Goal: Obtain resource: Download file/media

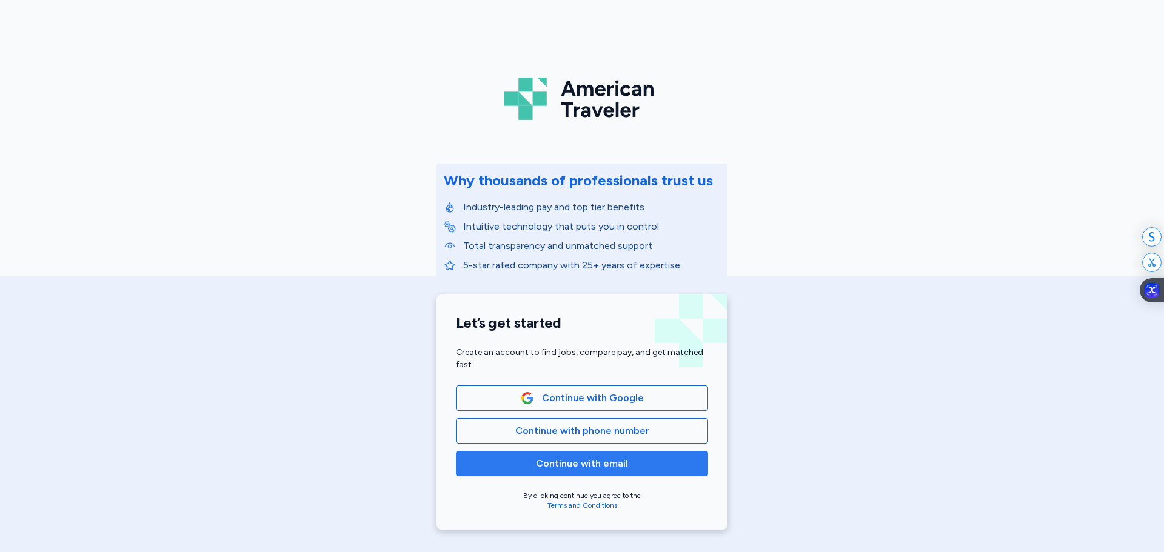
click at [578, 464] on span "Continue with email" at bounding box center [582, 463] width 92 height 15
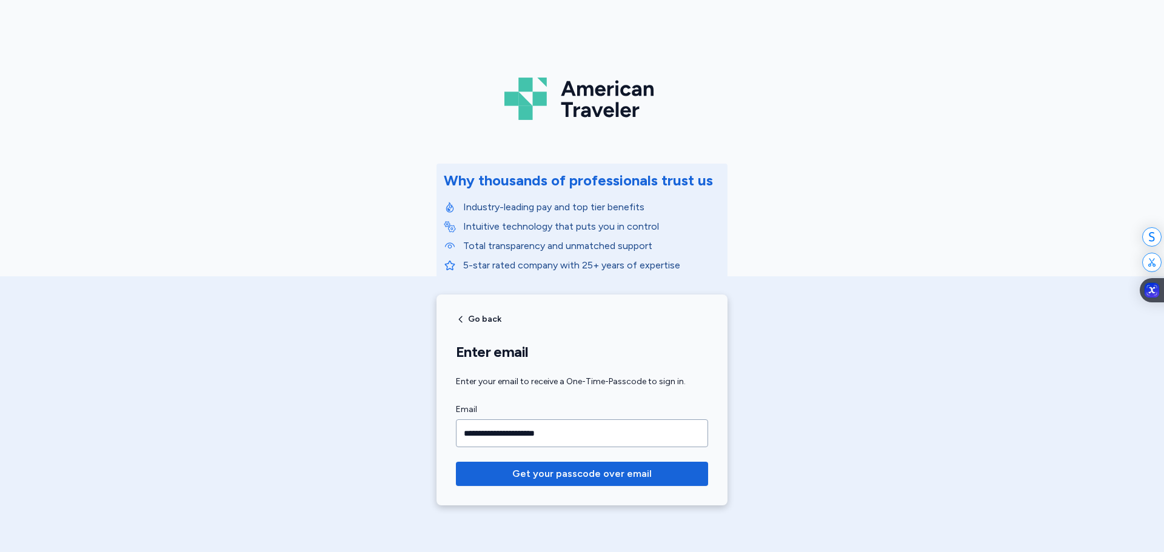
type input "**********"
click at [456, 462] on button "Get your passcode over email" at bounding box center [582, 474] width 252 height 24
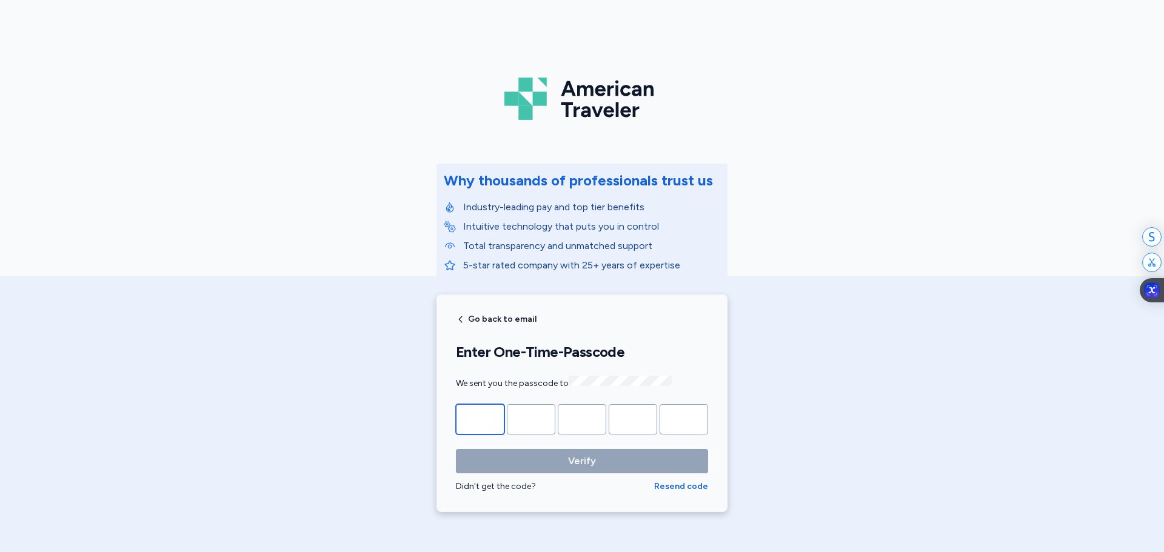
click at [489, 422] on input "Please enter OTP character 1" at bounding box center [480, 419] width 48 height 30
paste input "*"
type input "*"
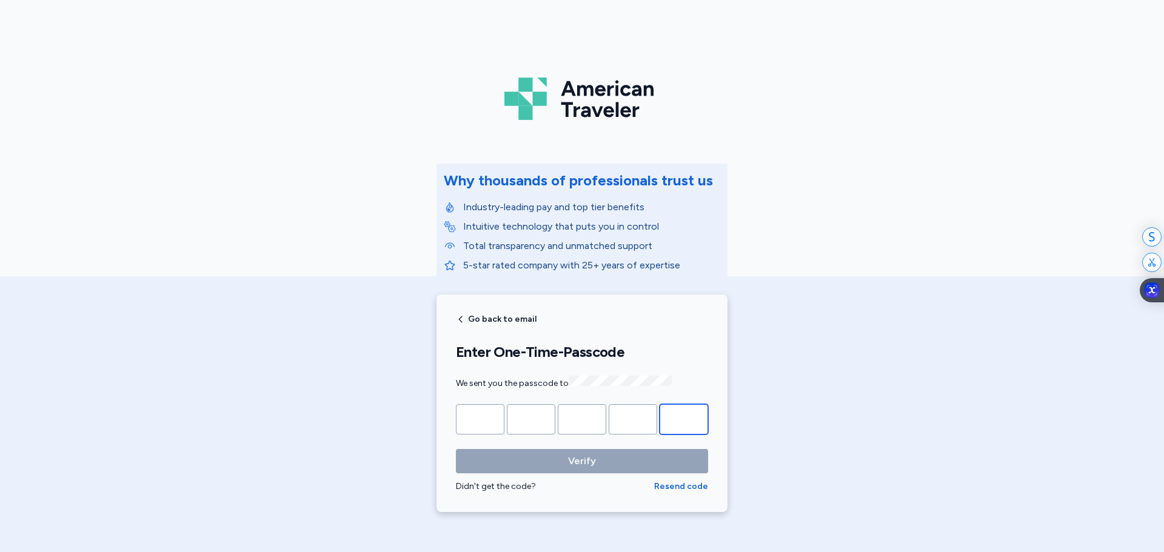
type input "*"
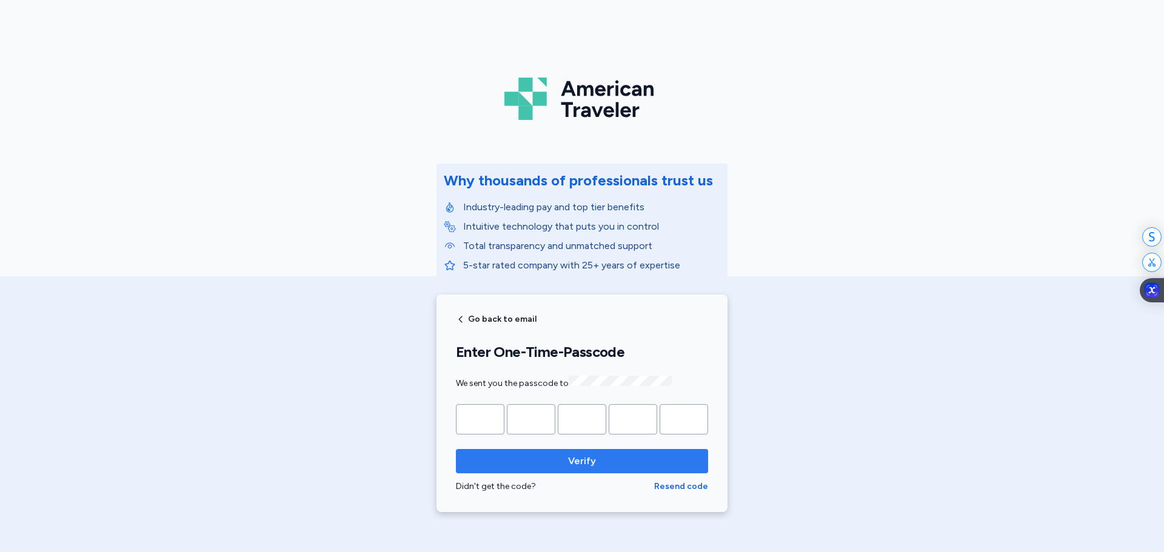
click at [590, 465] on span "Verify" at bounding box center [582, 461] width 28 height 15
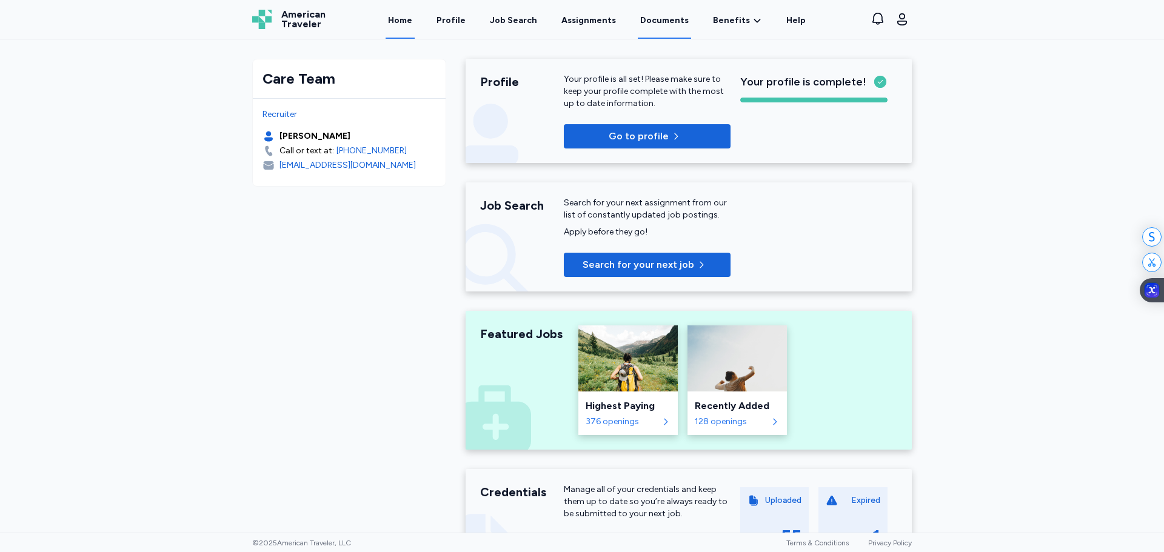
click at [670, 19] on link "Documents" at bounding box center [664, 20] width 53 height 38
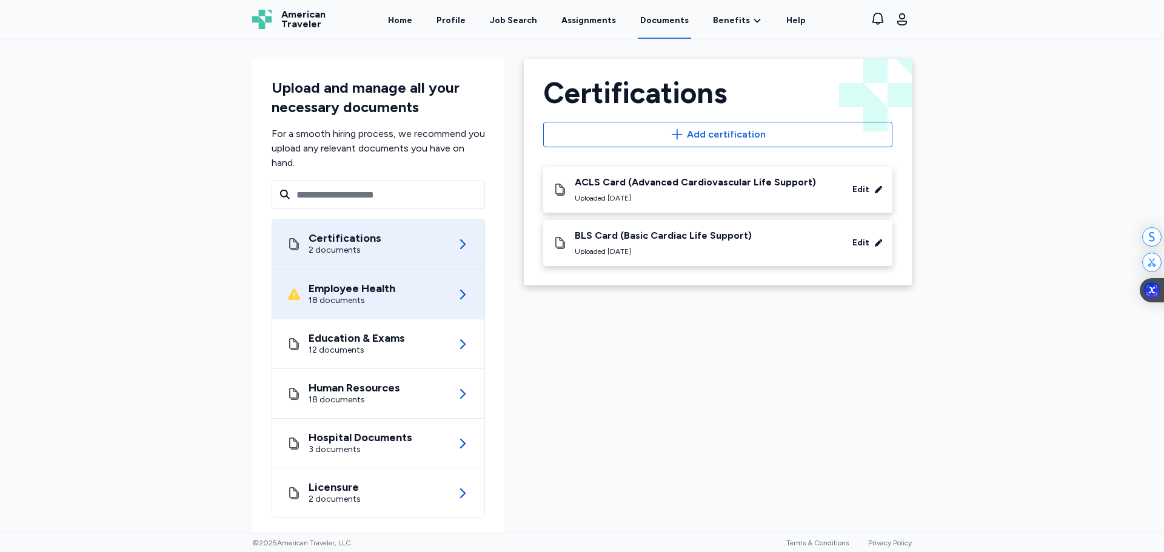
click at [392, 287] on div "Employee Health 18 documents" at bounding box center [378, 294] width 183 height 49
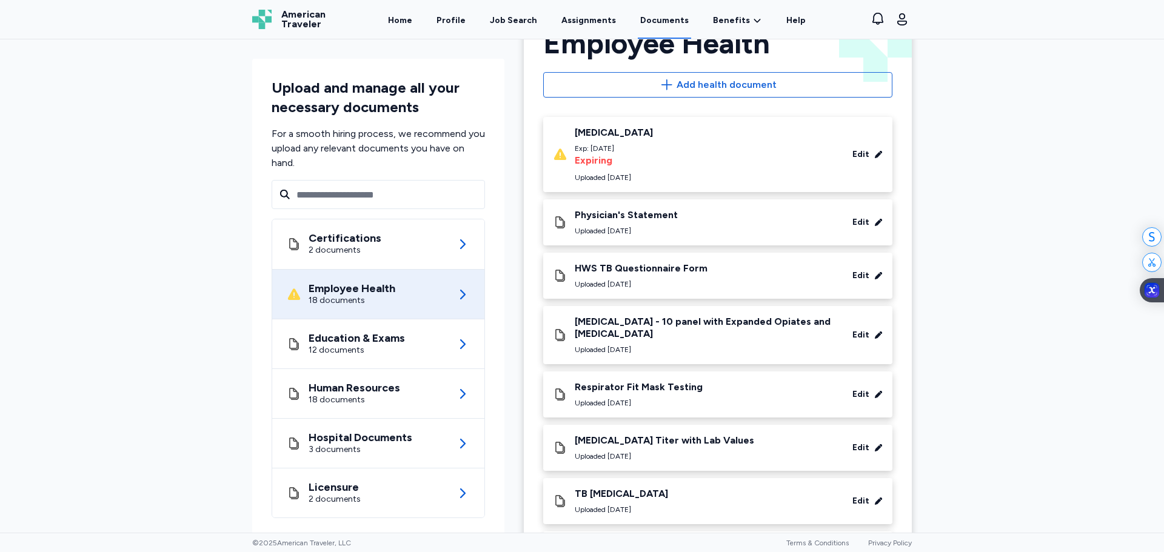
scroll to position [61, 0]
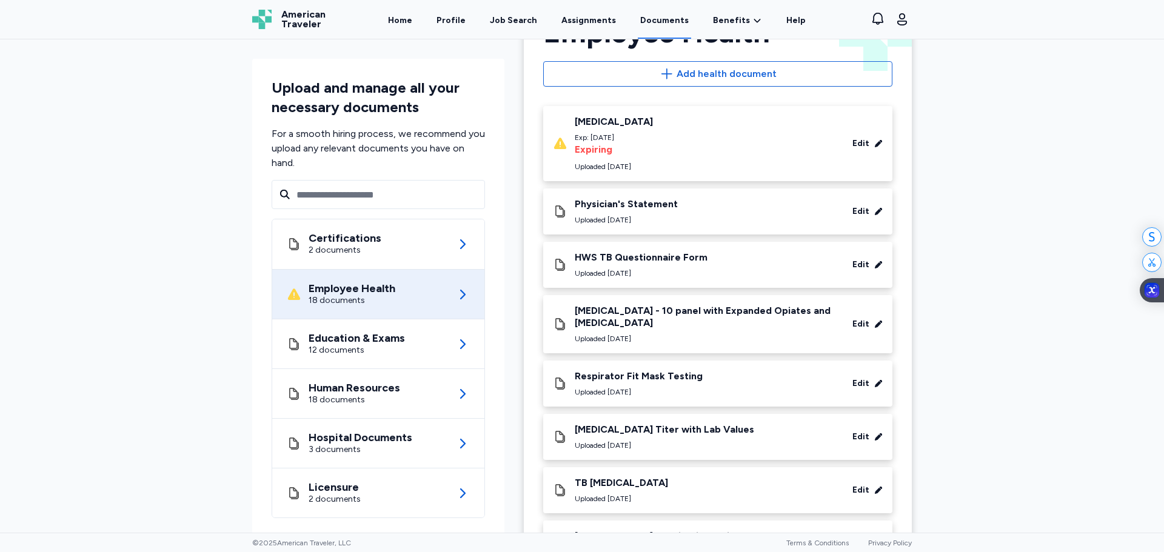
click at [874, 212] on icon at bounding box center [878, 211] width 8 height 8
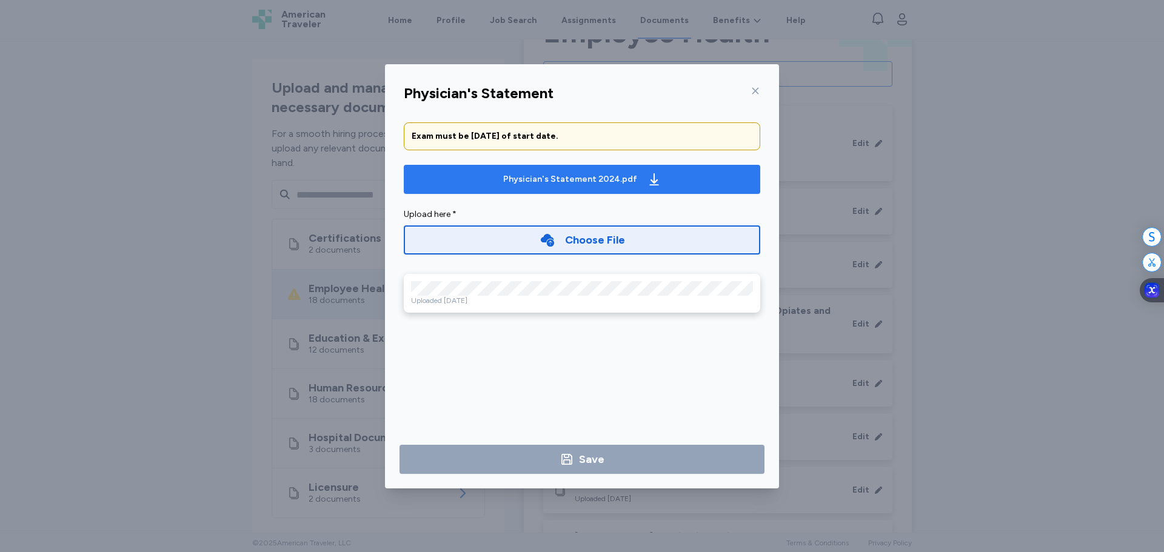
click at [577, 181] on div "Physician's Statement 2024.pdf" at bounding box center [570, 179] width 134 height 12
drag, startPoint x: 752, startPoint y: 92, endPoint x: 748, endPoint y: 106, distance: 15.0
click at [751, 92] on icon at bounding box center [755, 91] width 10 height 10
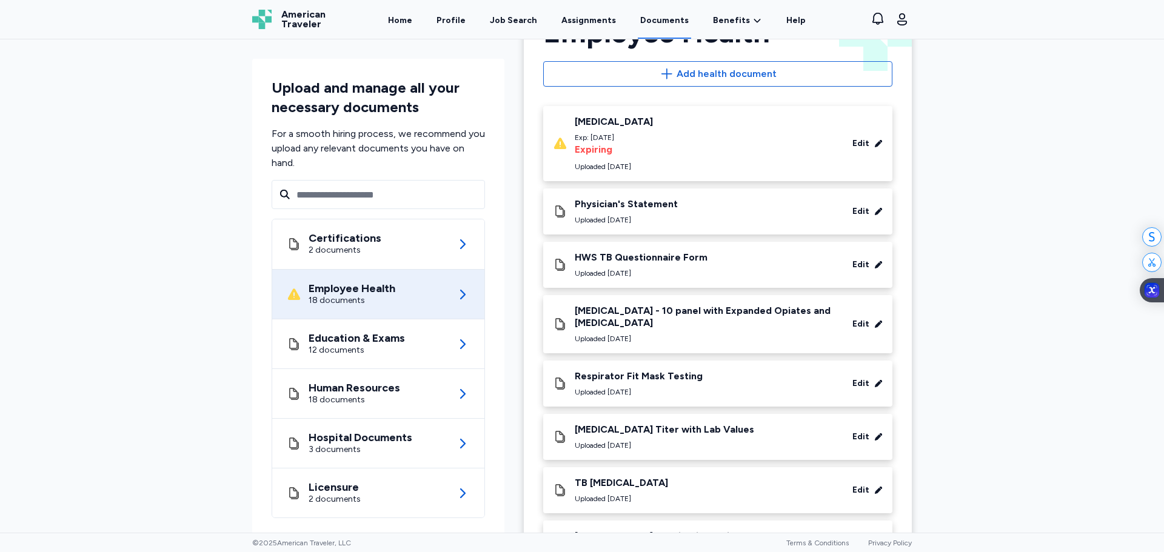
click at [875, 267] on icon at bounding box center [878, 265] width 8 height 8
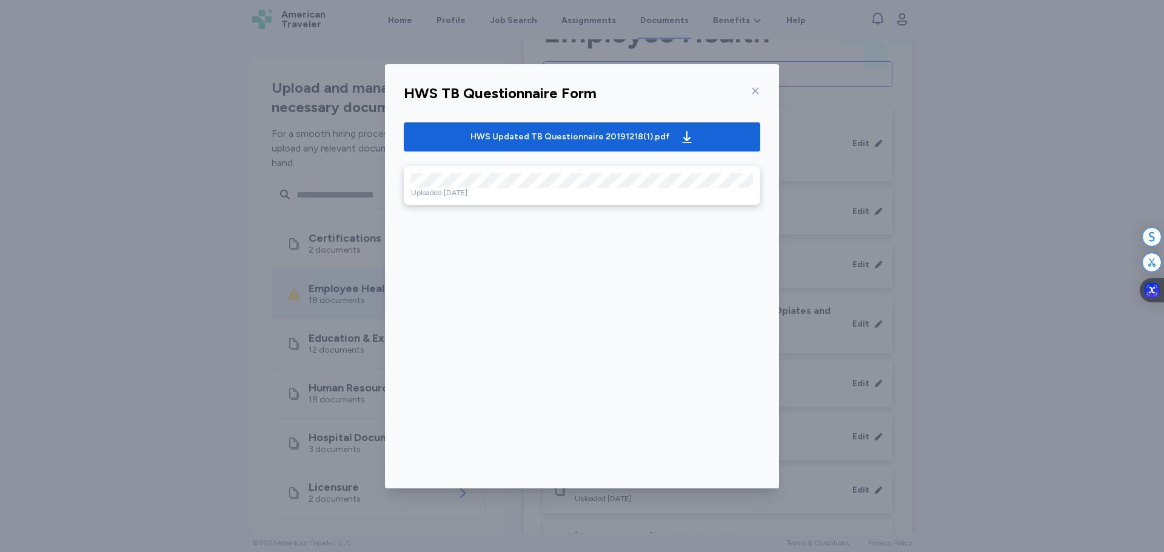
click at [753, 91] on icon at bounding box center [755, 91] width 10 height 10
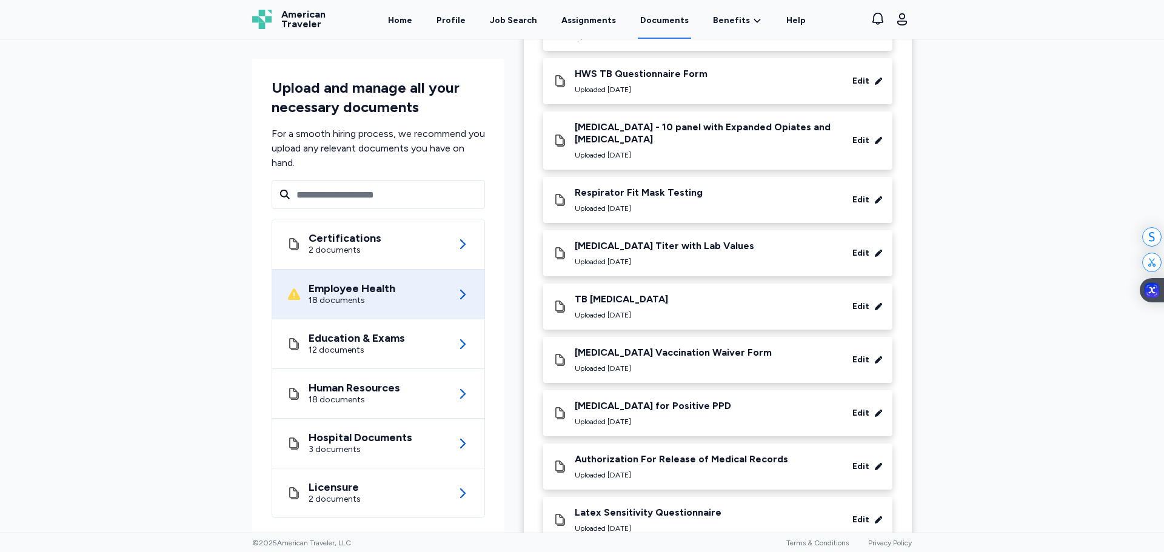
scroll to position [303, 0]
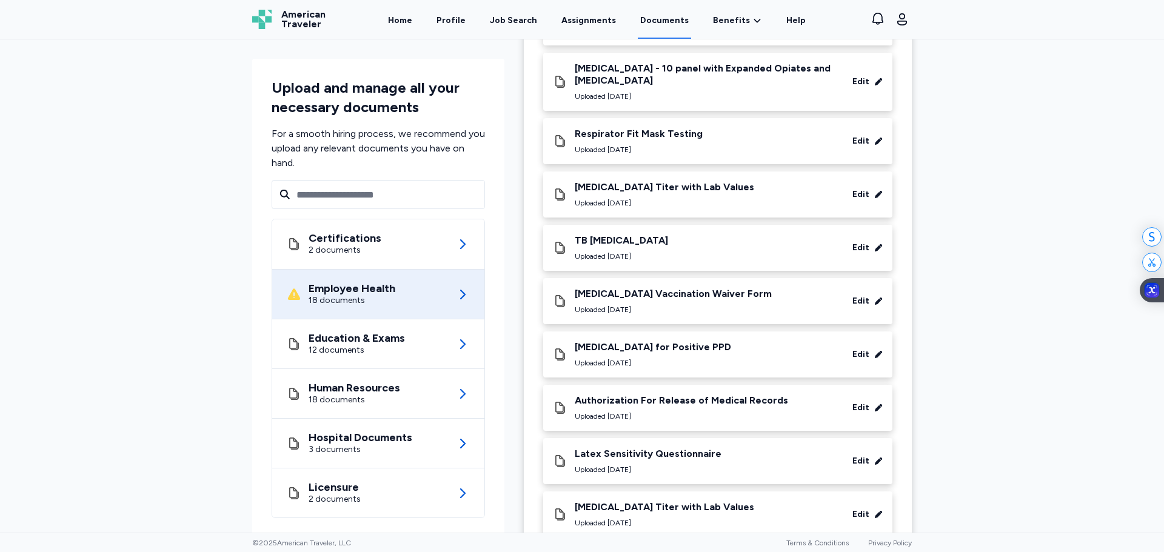
click at [877, 144] on icon at bounding box center [878, 141] width 8 height 8
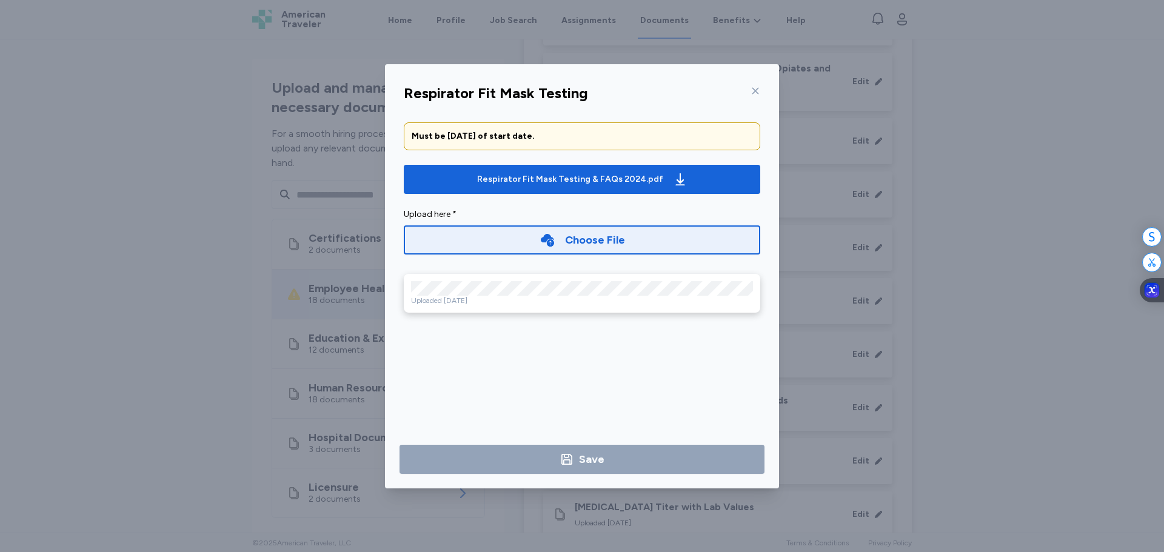
click at [756, 96] on div at bounding box center [753, 90] width 15 height 19
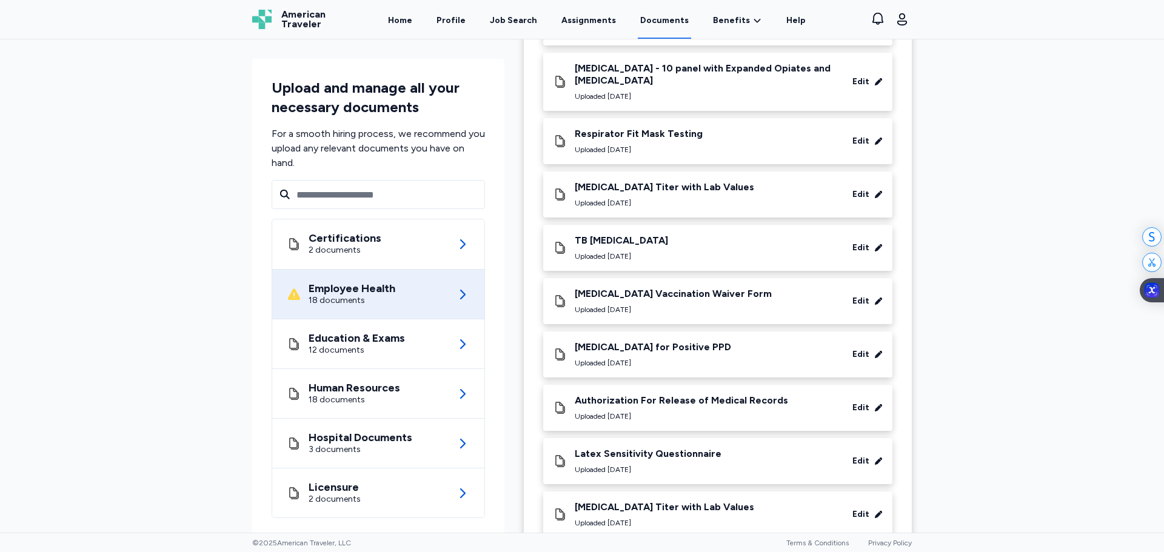
click at [875, 195] on icon at bounding box center [878, 194] width 7 height 7
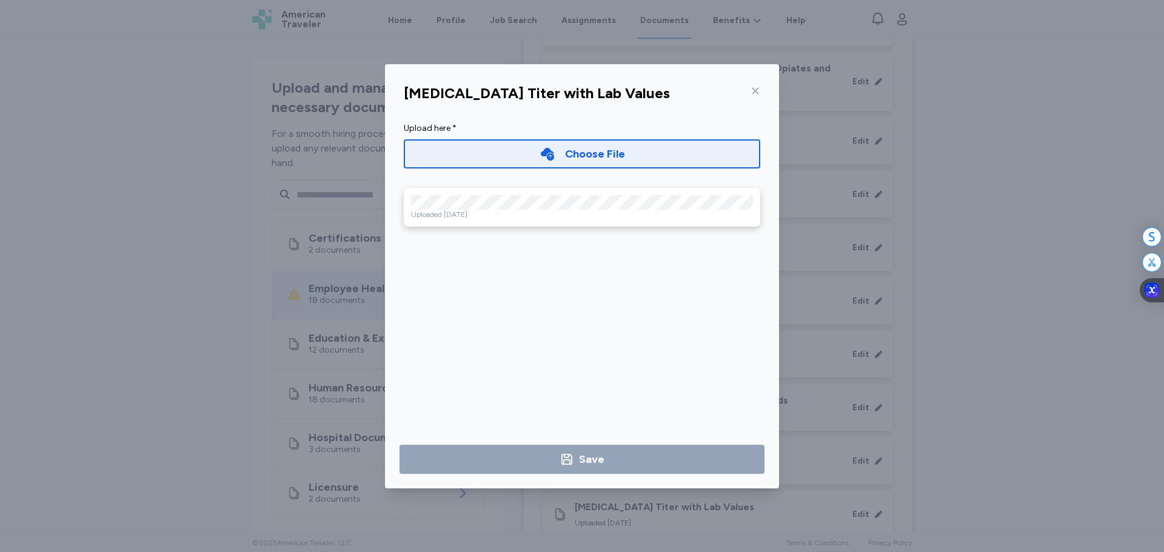
click at [753, 91] on icon at bounding box center [755, 91] width 10 height 10
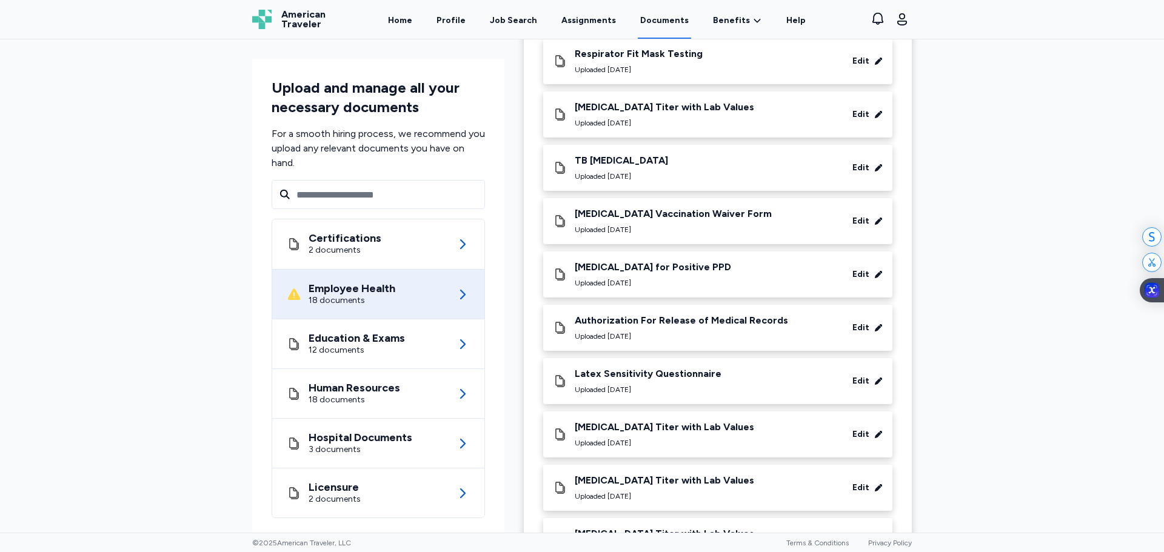
scroll to position [424, 0]
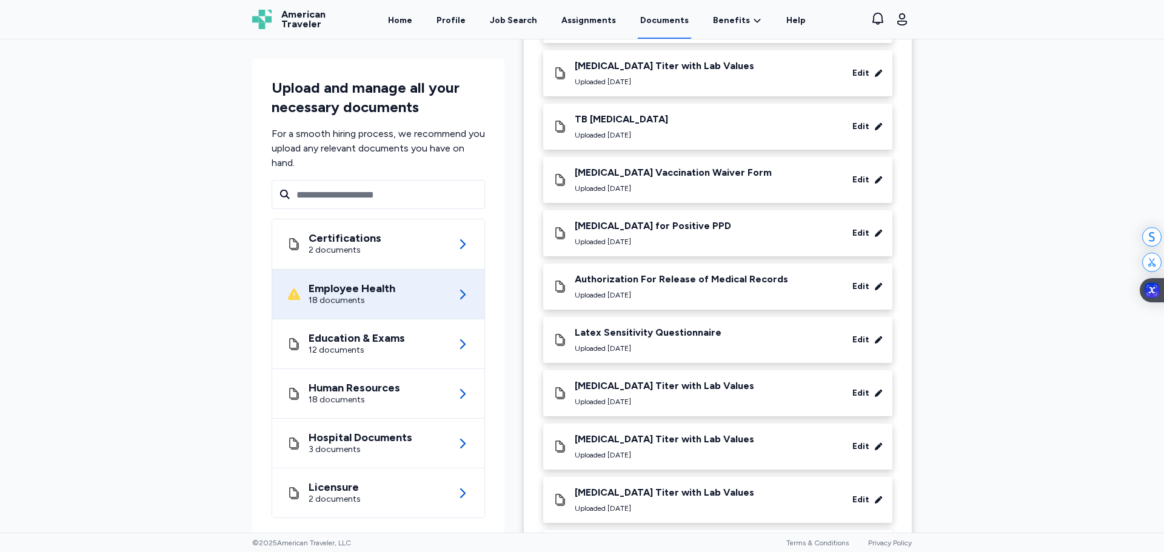
click at [717, 127] on div "TB [MEDICAL_DATA] Uploaded [DATE] Edit" at bounding box center [718, 126] width 330 height 27
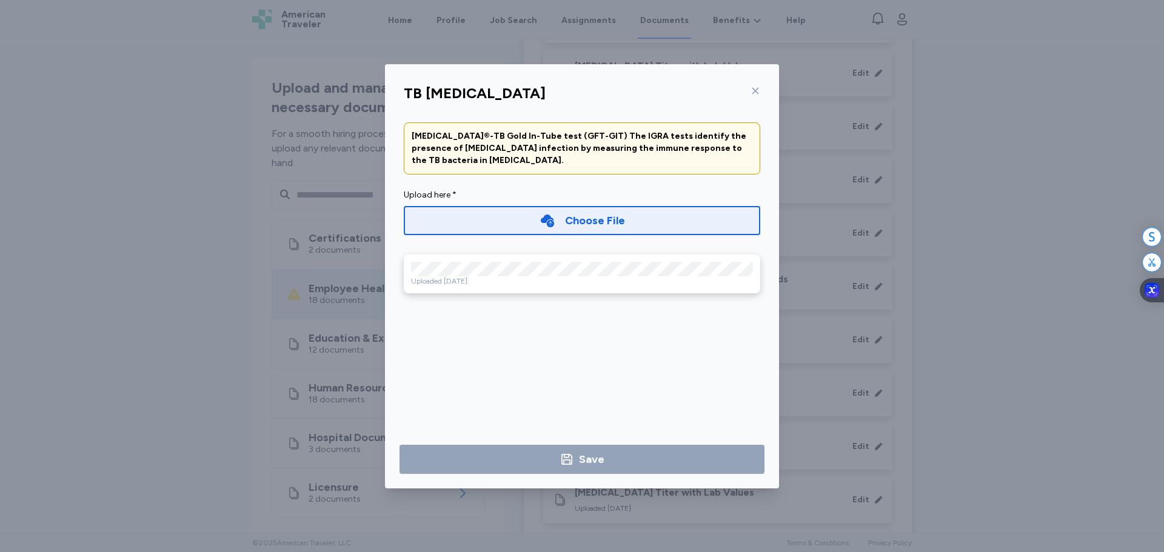
click at [760, 89] on div "TB [MEDICAL_DATA]" at bounding box center [582, 93] width 376 height 29
click at [749, 92] on div at bounding box center [753, 90] width 15 height 19
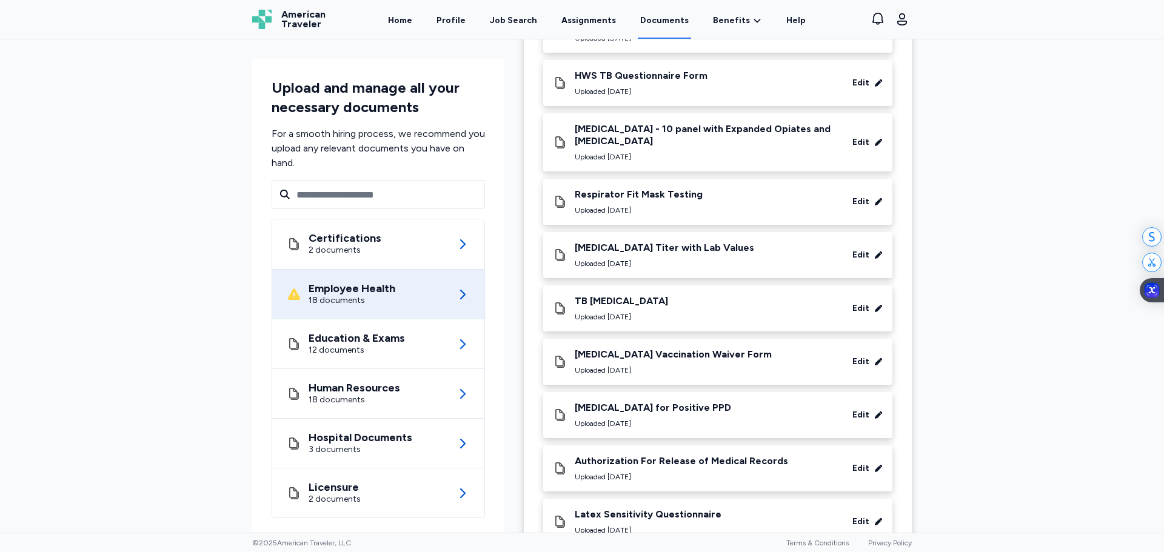
scroll to position [303, 0]
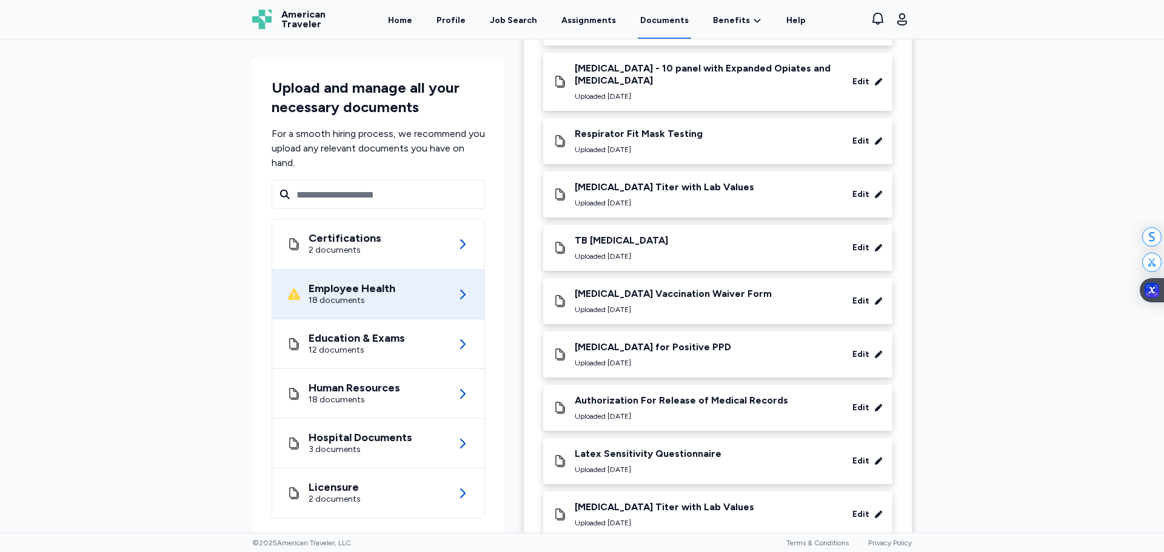
click at [868, 304] on div "Edit" at bounding box center [858, 301] width 48 height 12
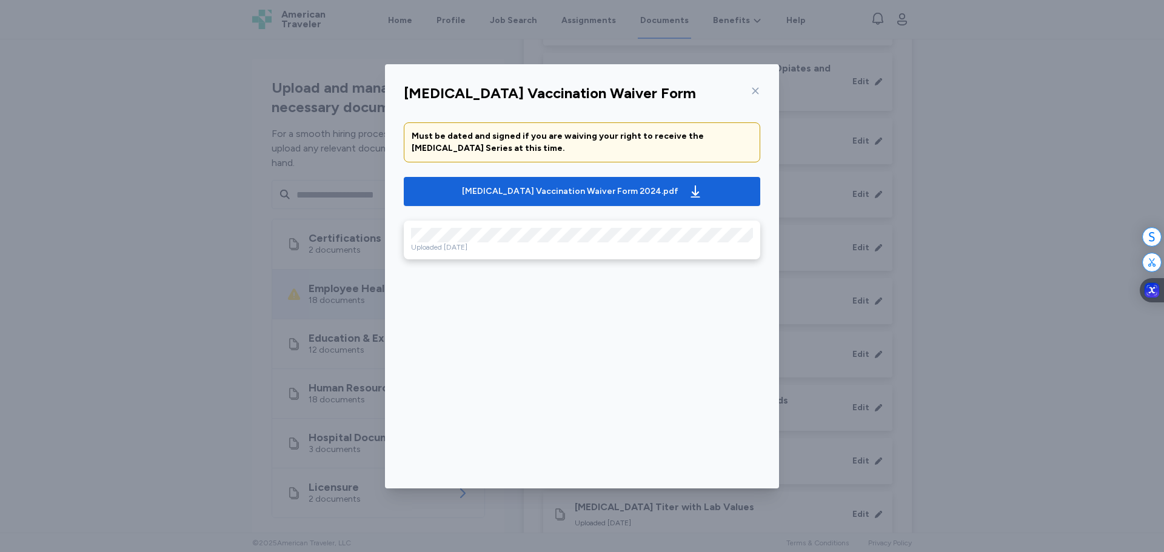
click at [758, 92] on icon at bounding box center [755, 91] width 10 height 10
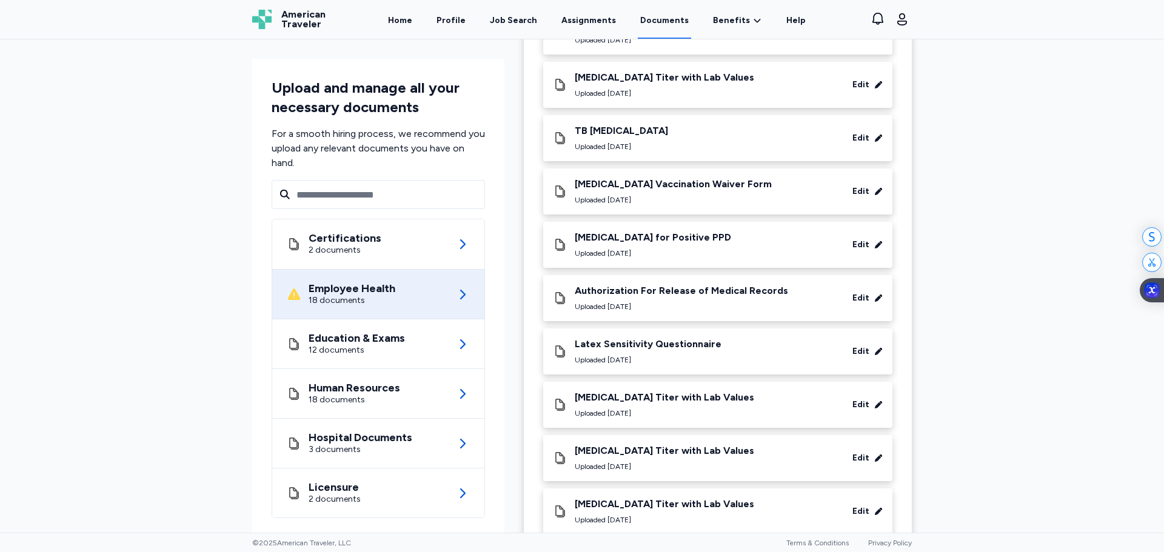
scroll to position [424, 0]
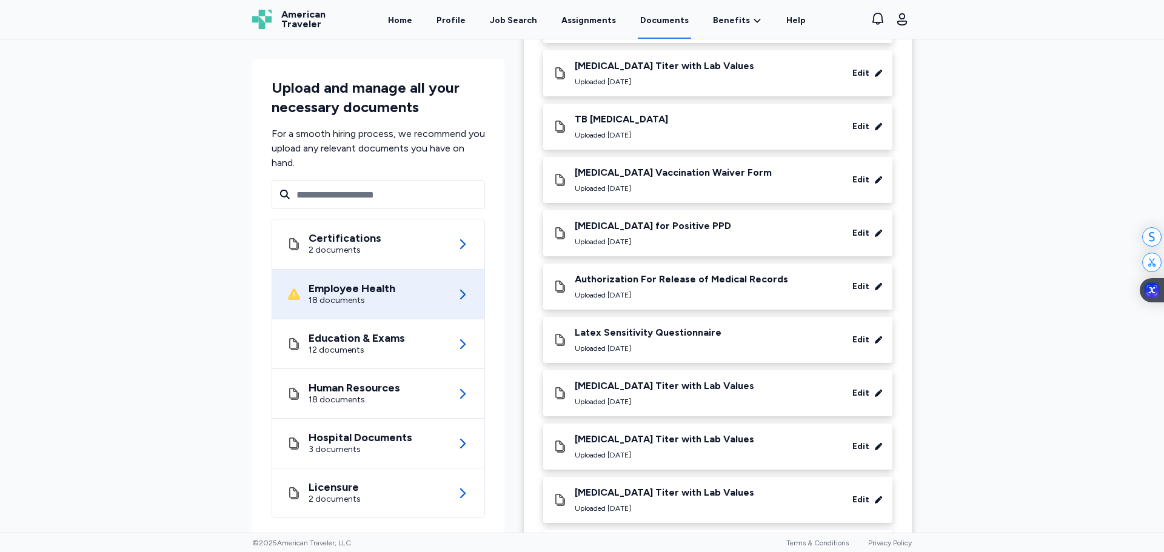
click at [875, 235] on icon at bounding box center [878, 233] width 8 height 8
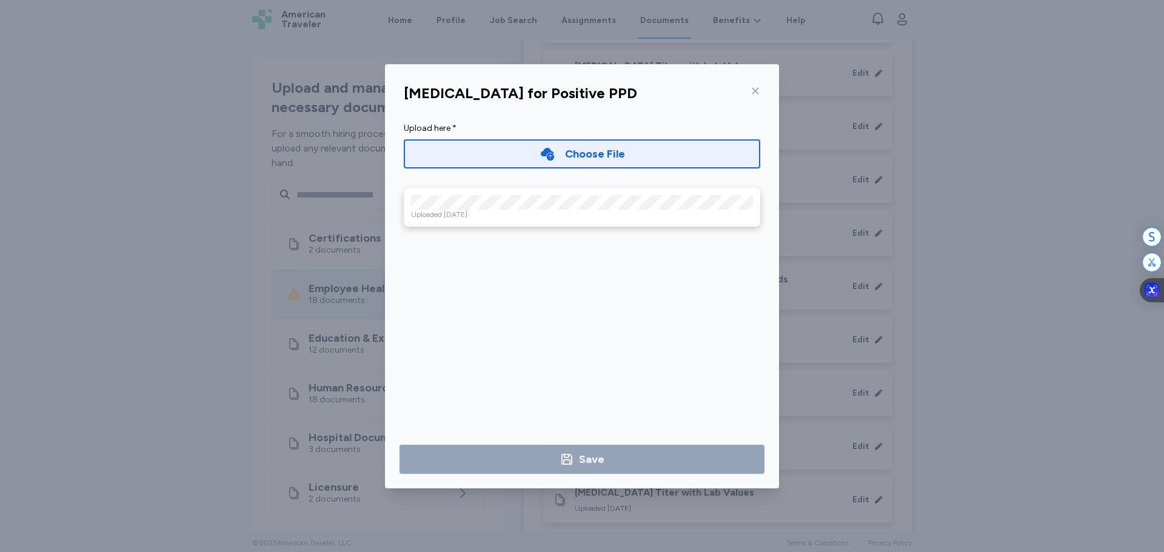
click at [493, 194] on div "Uploaded [DATE]" at bounding box center [582, 207] width 356 height 39
click at [743, 88] on div "[MEDICAL_DATA] for Positive PPD" at bounding box center [582, 93] width 376 height 29
click at [755, 82] on div at bounding box center [753, 90] width 15 height 19
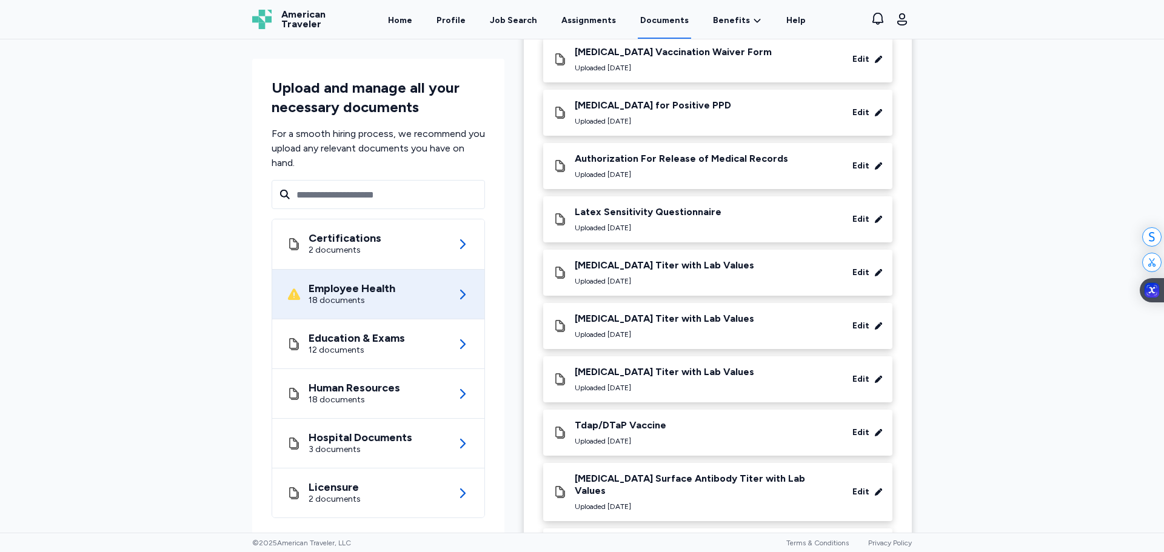
scroll to position [546, 0]
click at [883, 215] on div "Latex Sensitivity Questionnaire Uploaded [DATE] Edit" at bounding box center [717, 219] width 349 height 46
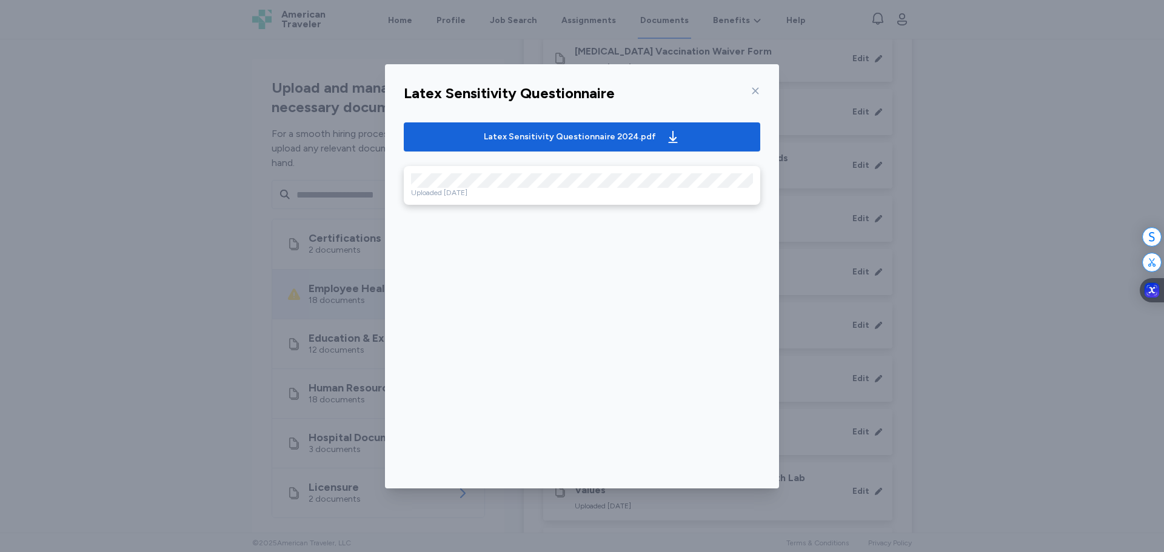
click at [757, 96] on div at bounding box center [753, 90] width 15 height 19
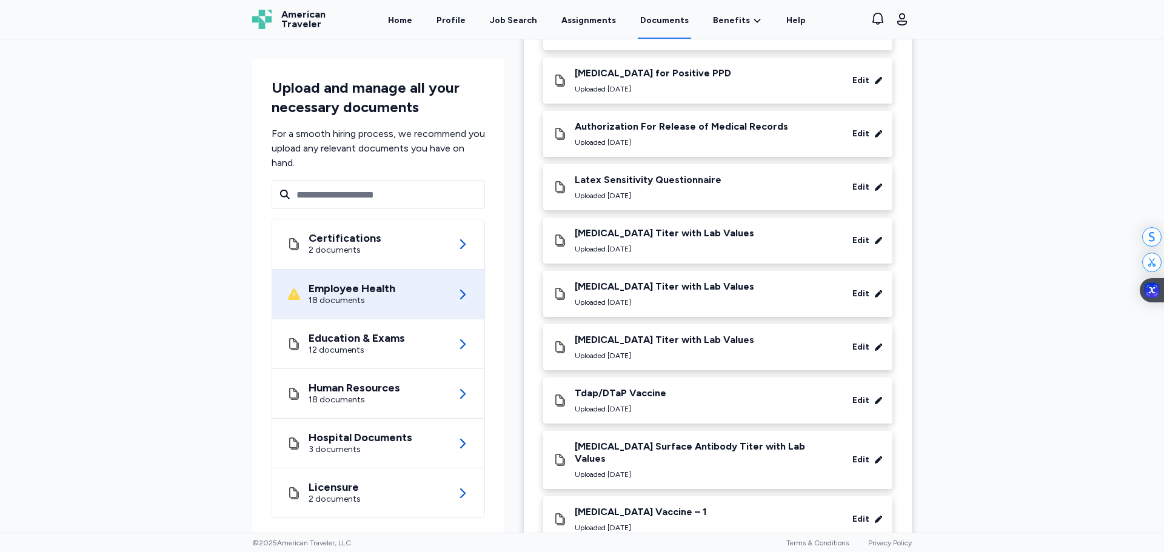
scroll to position [606, 0]
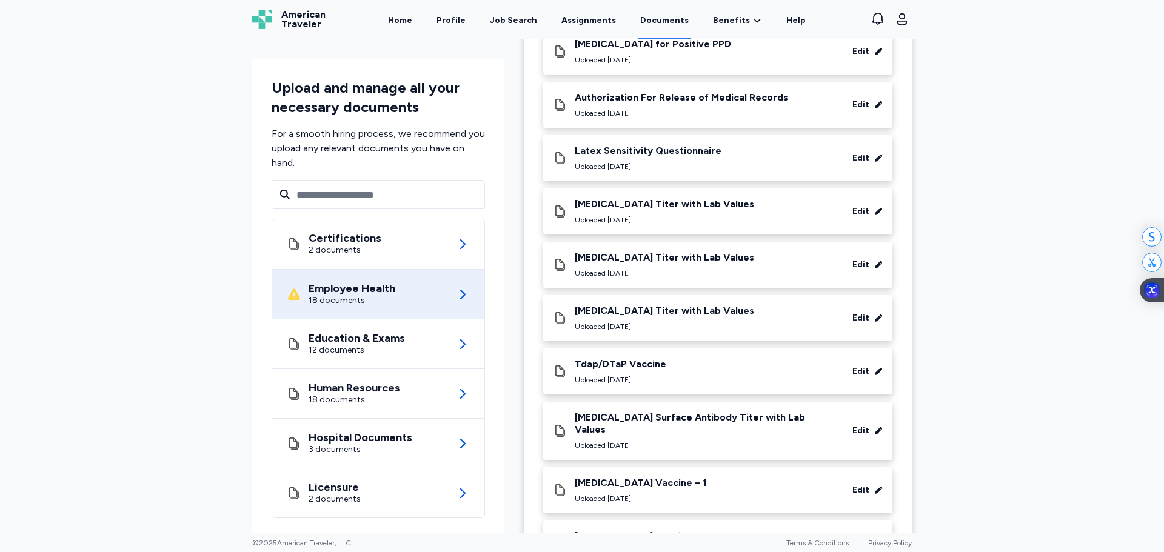
click at [875, 212] on icon at bounding box center [878, 211] width 7 height 7
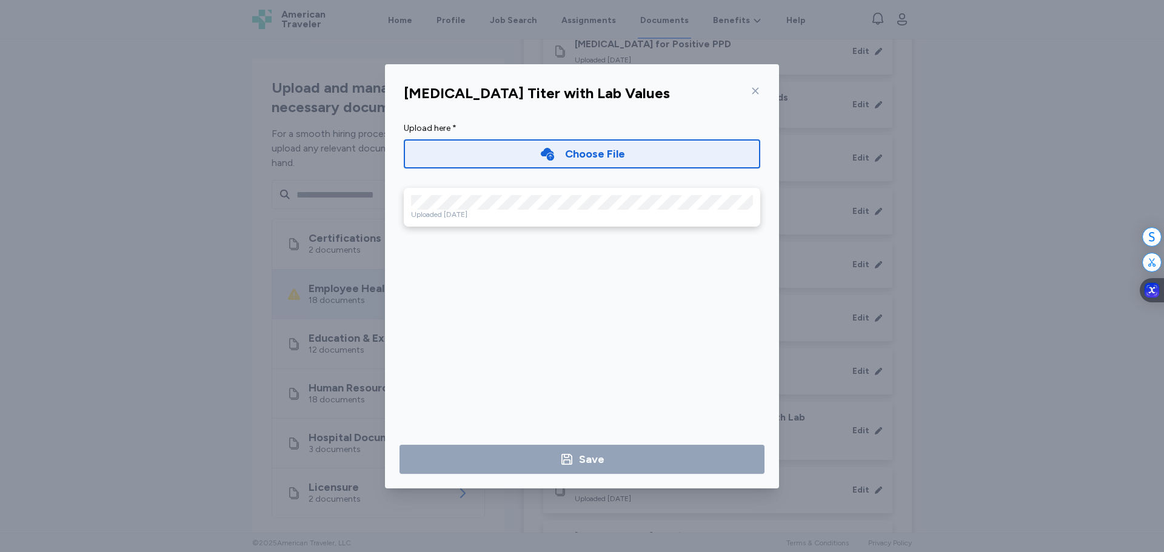
click at [752, 96] on div at bounding box center [753, 90] width 15 height 19
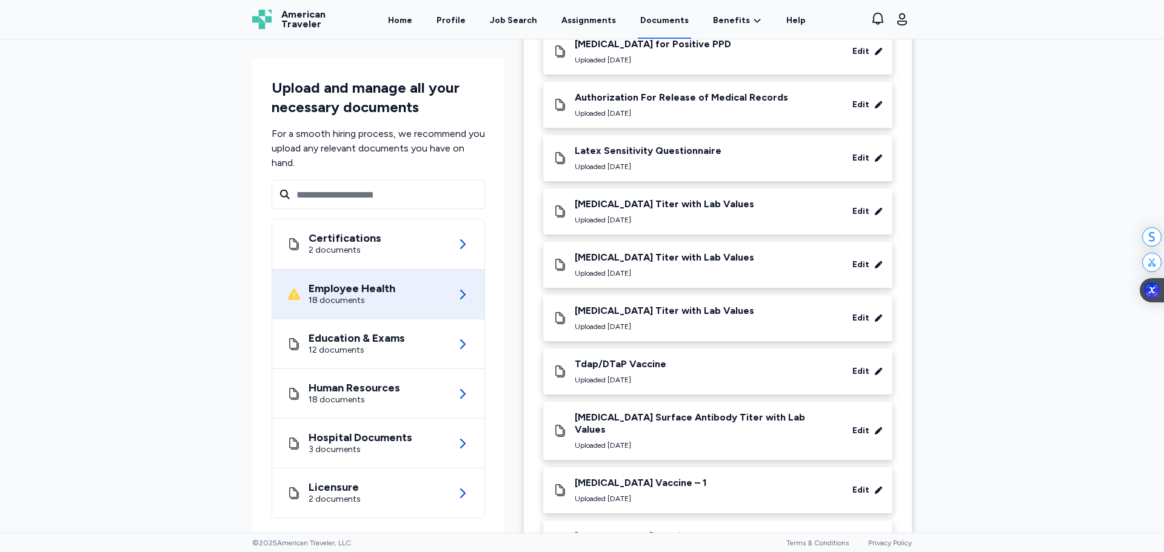
click at [875, 264] on icon at bounding box center [878, 264] width 7 height 7
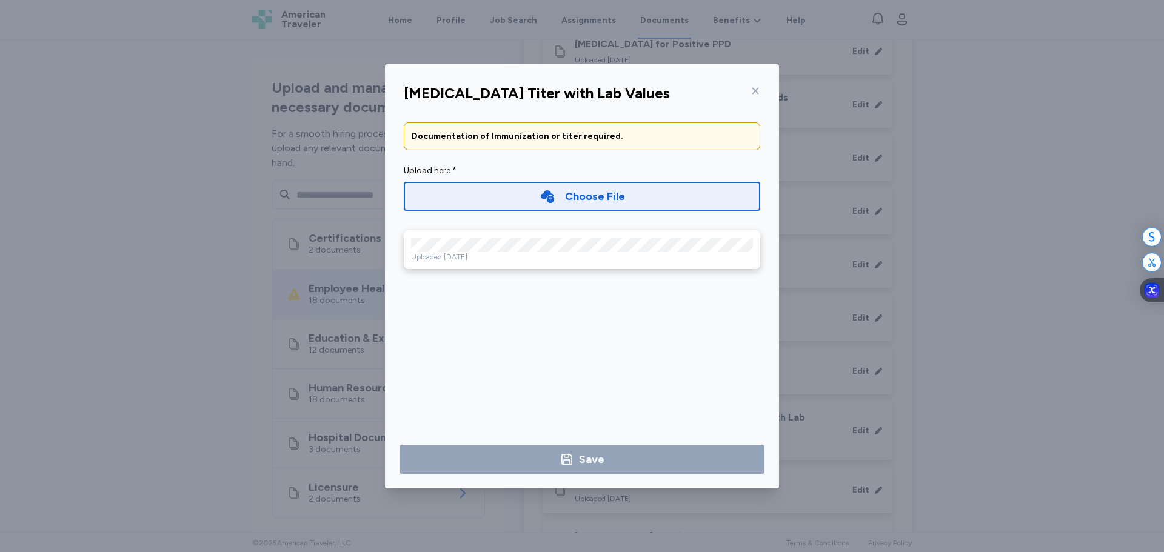
click at [750, 92] on icon at bounding box center [755, 91] width 10 height 10
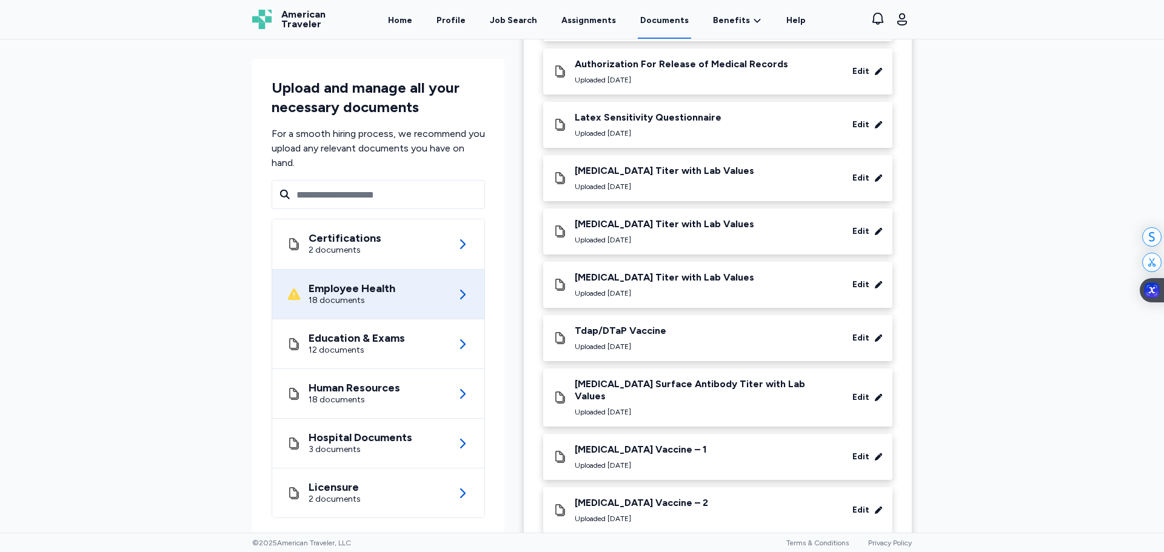
scroll to position [657, 0]
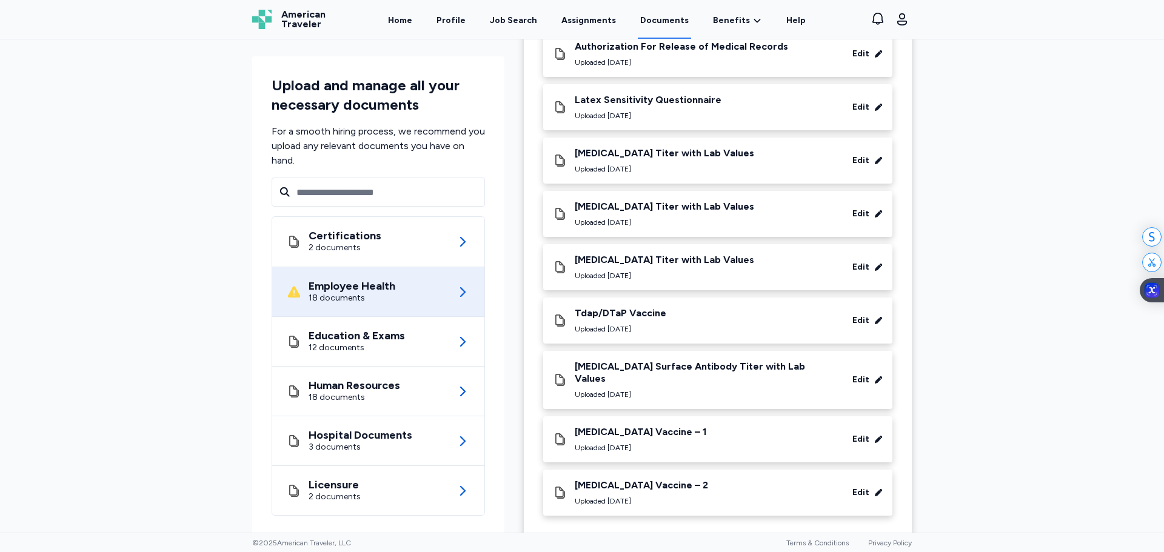
click at [876, 264] on icon at bounding box center [878, 267] width 8 height 8
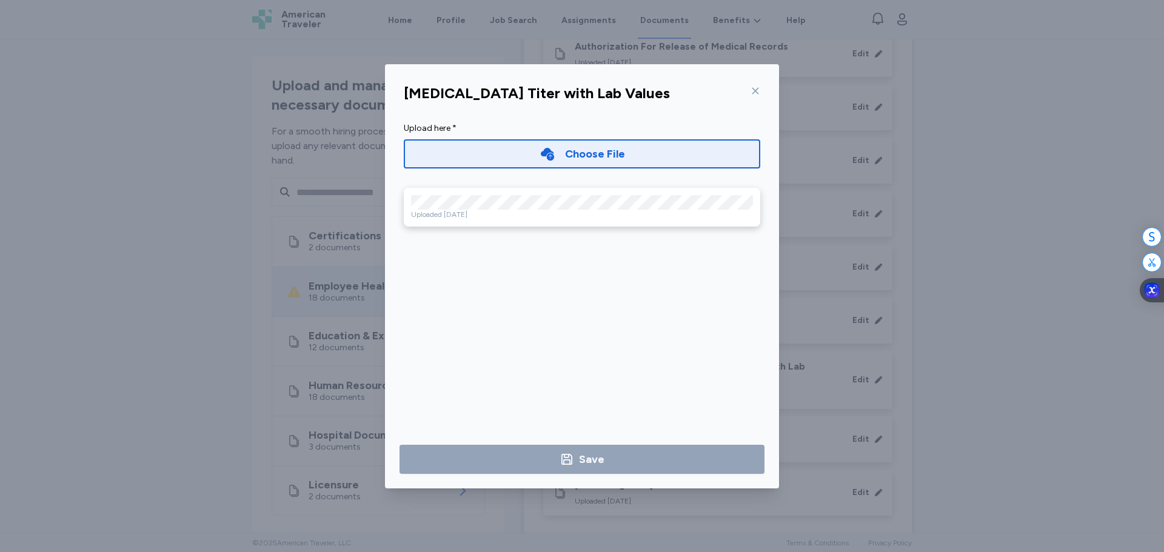
click at [755, 90] on icon at bounding box center [755, 90] width 7 height 7
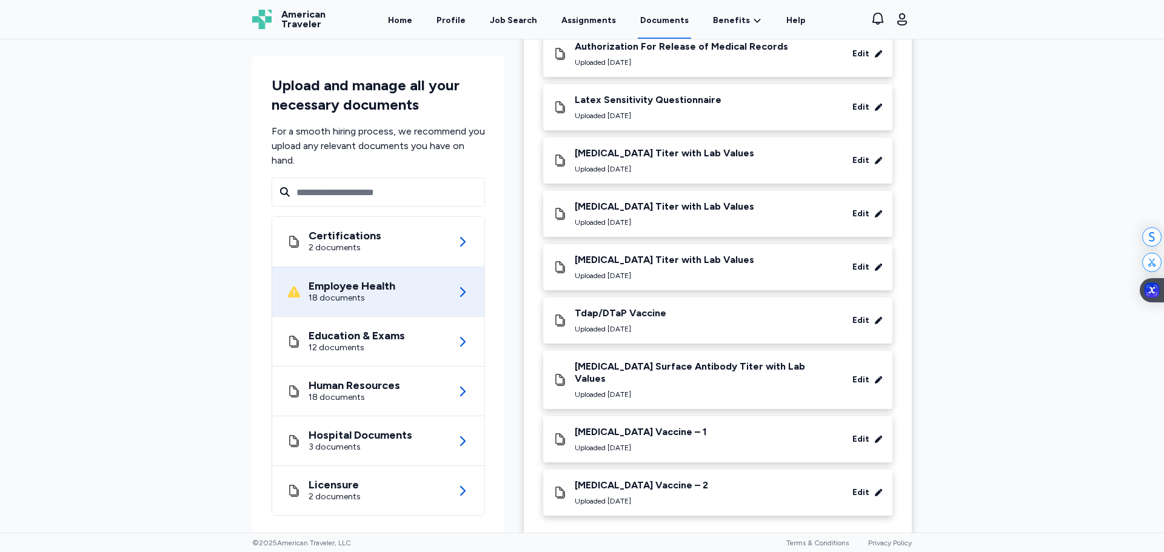
click at [874, 320] on icon at bounding box center [878, 320] width 8 height 8
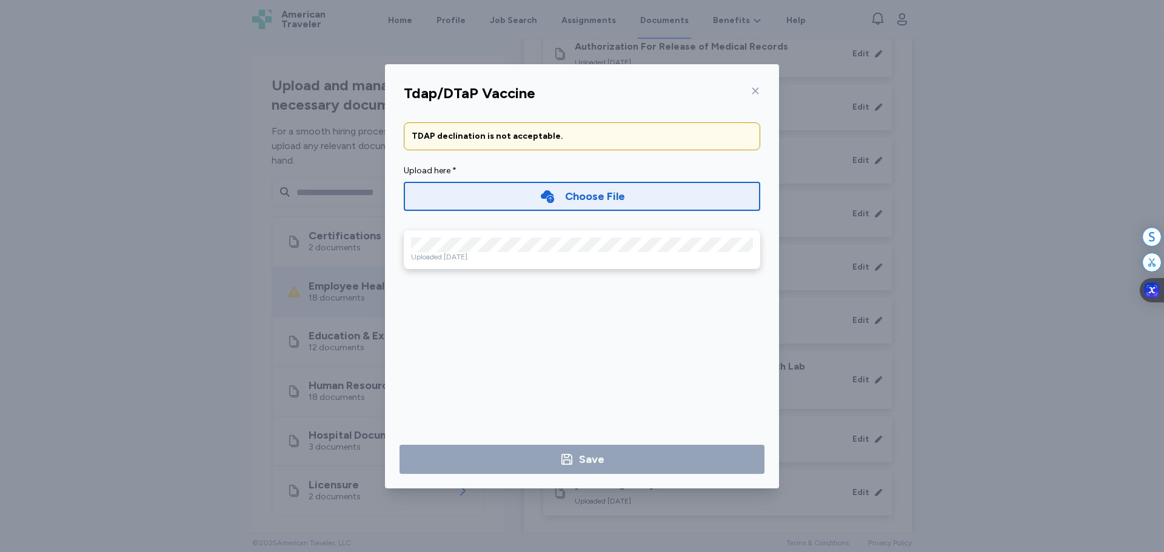
click at [756, 89] on icon at bounding box center [755, 91] width 10 height 10
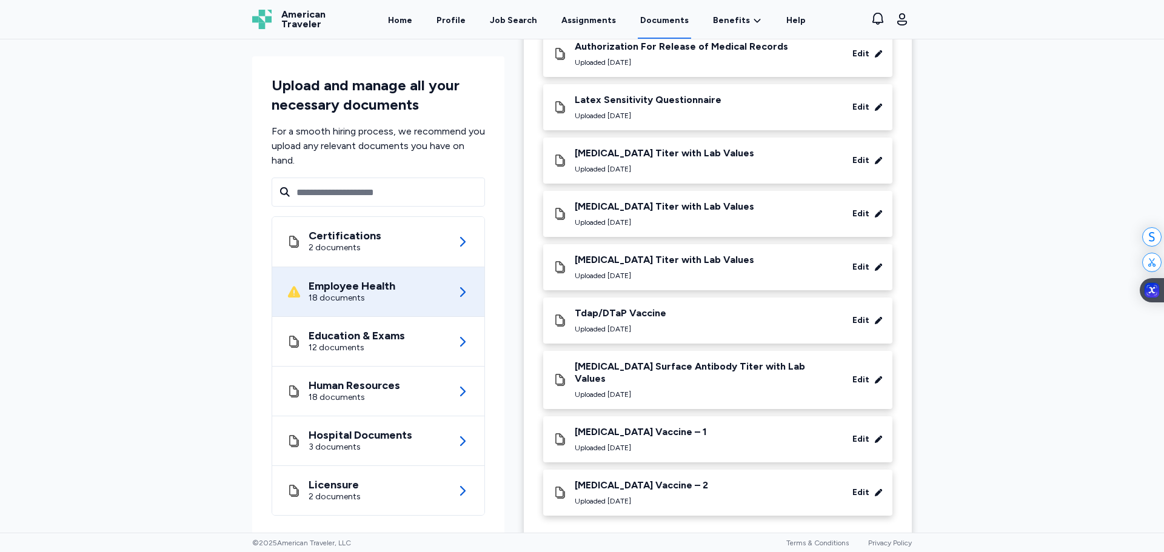
click at [878, 376] on icon at bounding box center [878, 380] width 8 height 8
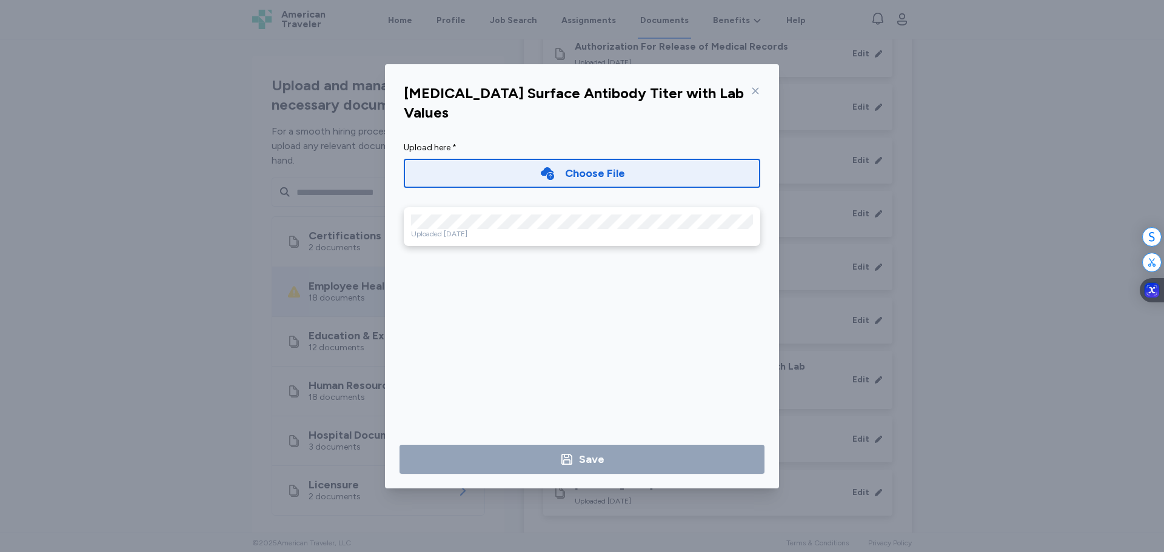
click at [758, 93] on icon at bounding box center [755, 90] width 7 height 7
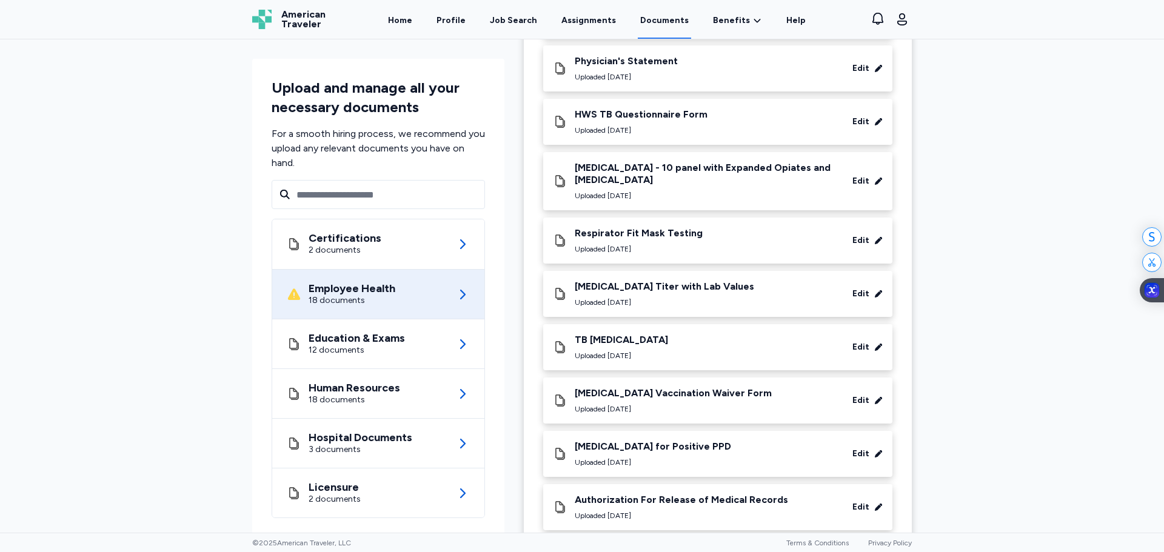
scroll to position [112, 0]
